Goal: Information Seeking & Learning: Learn about a topic

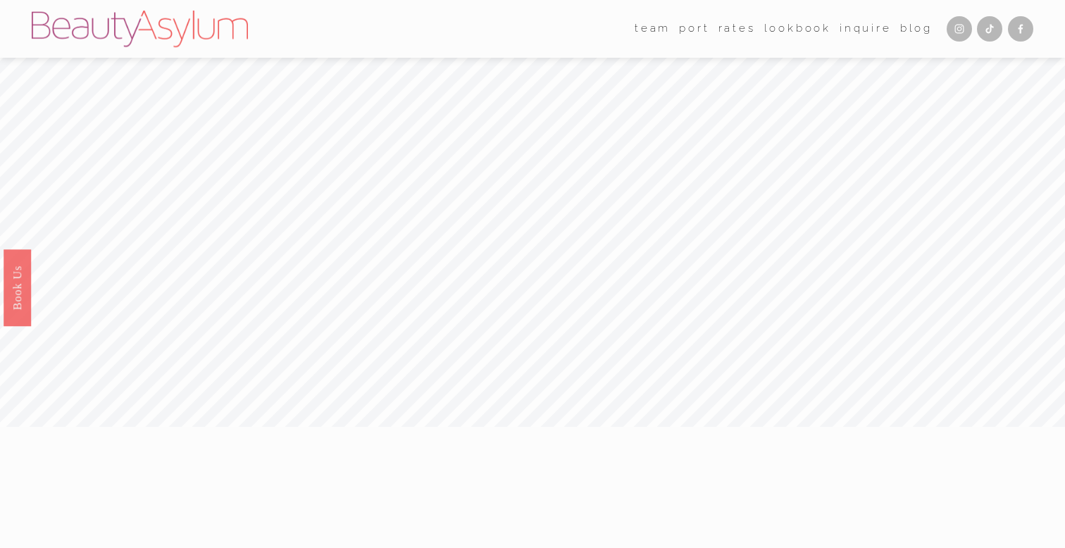
click at [744, 29] on link "Rates" at bounding box center [736, 28] width 37 height 21
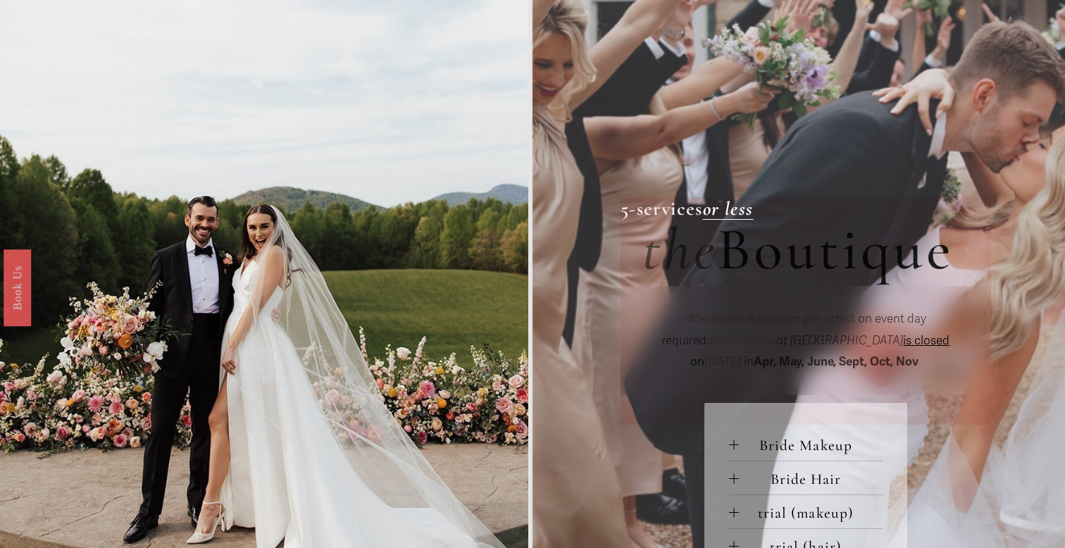
scroll to position [487, 0]
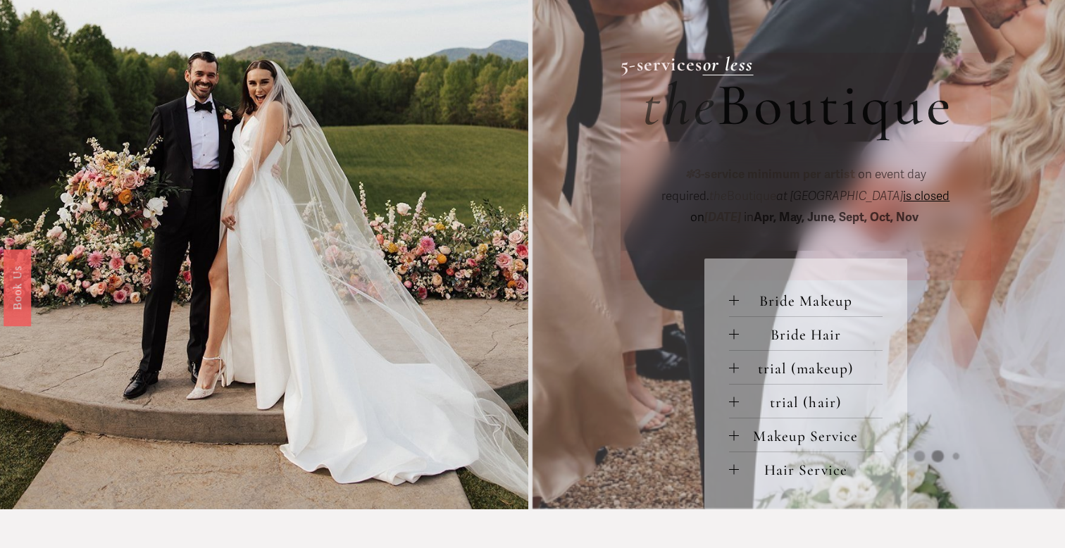
click at [770, 299] on span "Bride Makeup" at bounding box center [811, 301] width 144 height 18
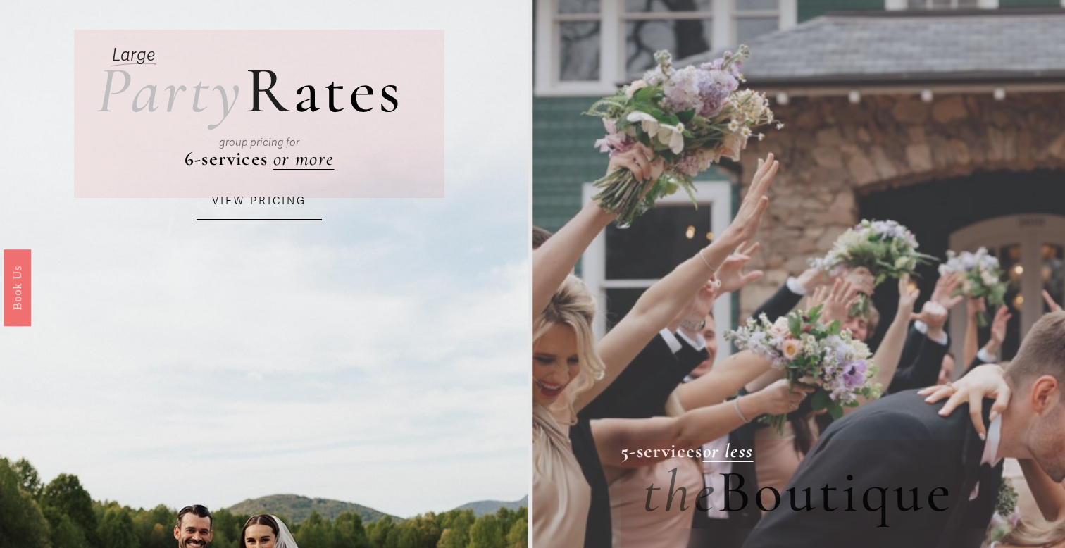
scroll to position [0, 0]
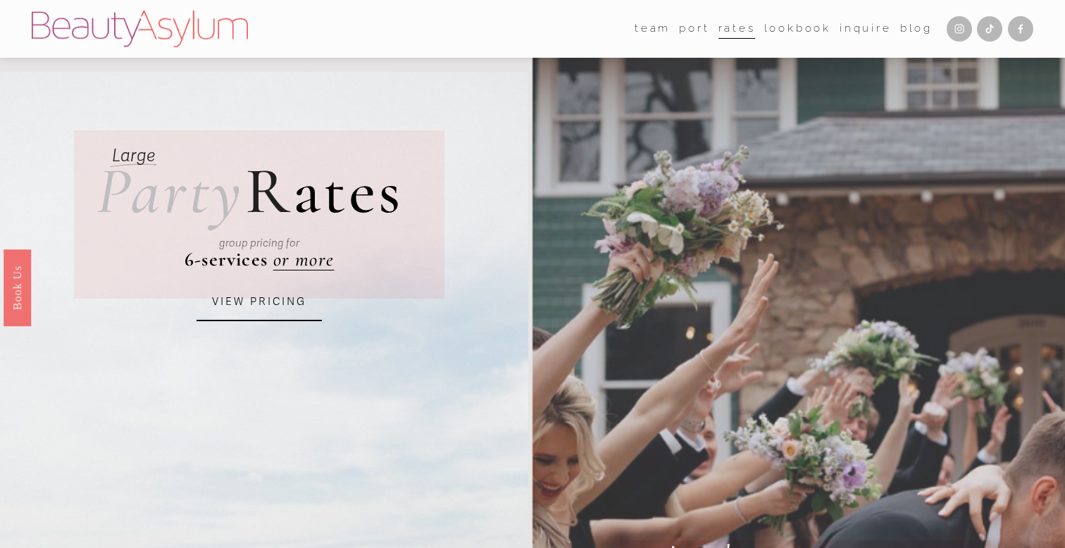
click at [180, 18] on img at bounding box center [140, 29] width 216 height 37
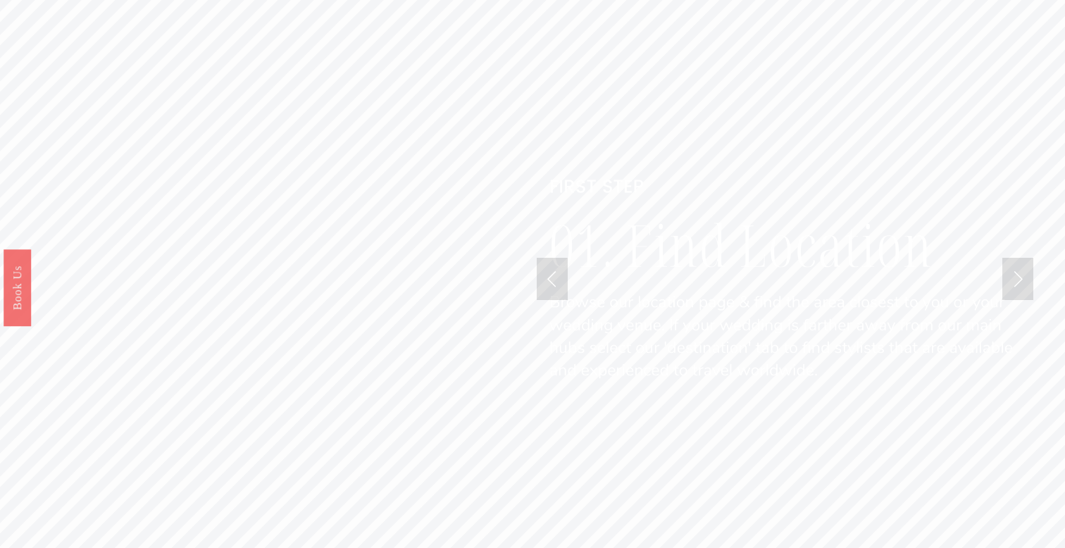
scroll to position [3147, 0]
